Goal: Check status: Check status

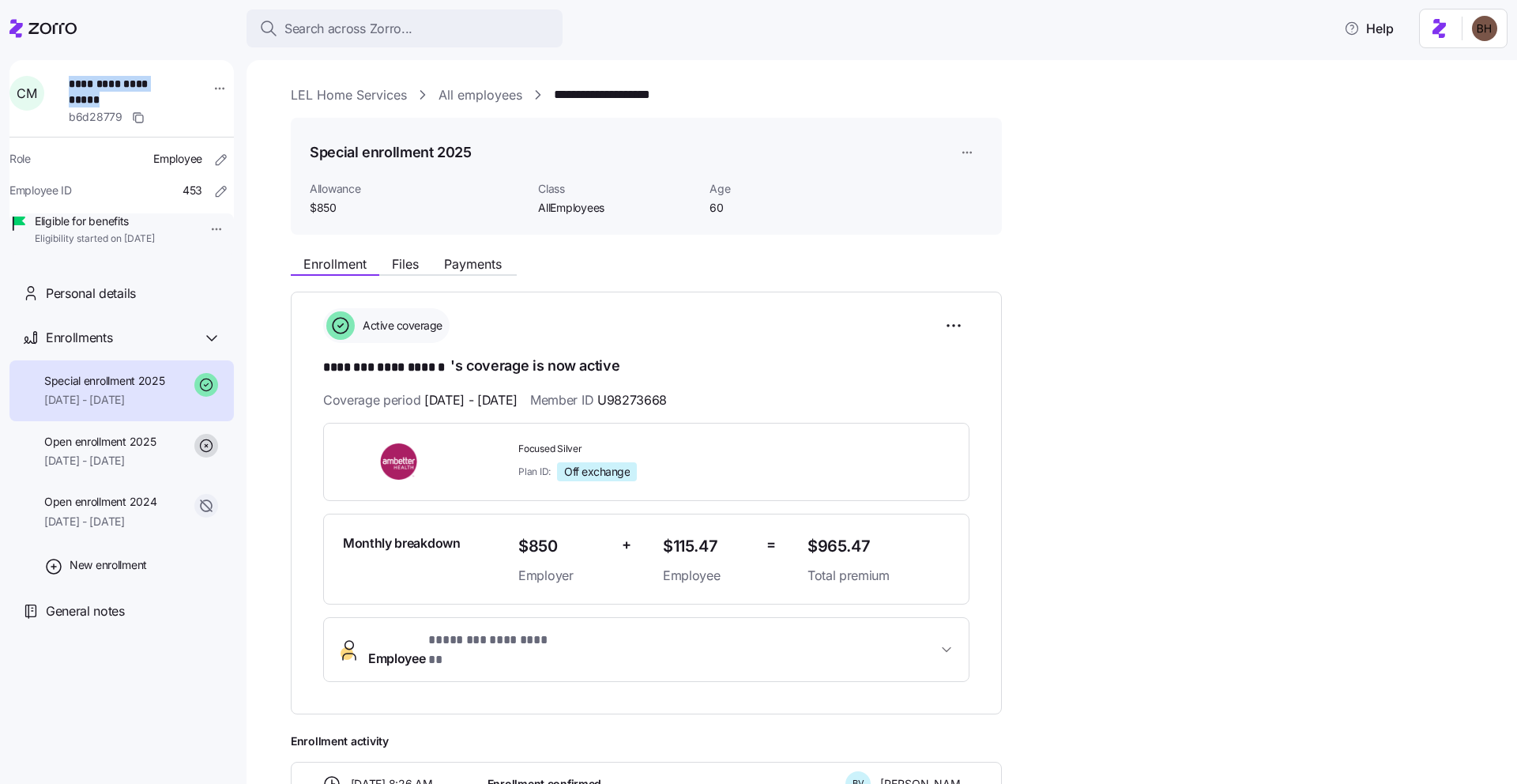
drag, startPoint x: 150, startPoint y: 99, endPoint x: 74, endPoint y: 85, distance: 77.3
click at [74, 85] on span "**********" at bounding box center [124, 92] width 111 height 33
copy span "**********"
